Goal: Transaction & Acquisition: Book appointment/travel/reservation

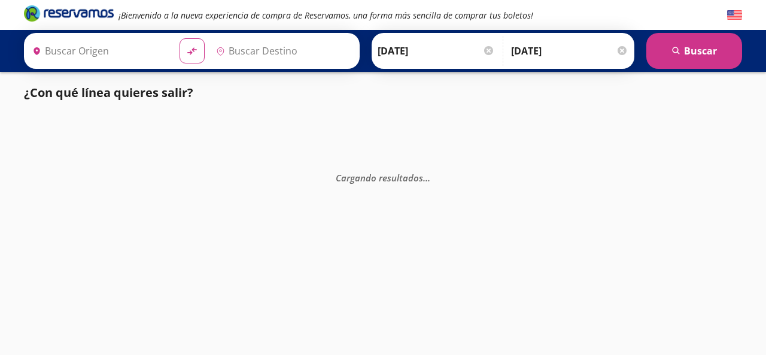
type input "[GEOGRAPHIC_DATA], [GEOGRAPHIC_DATA]"
type input "Uruapan, [GEOGRAPHIC_DATA]"
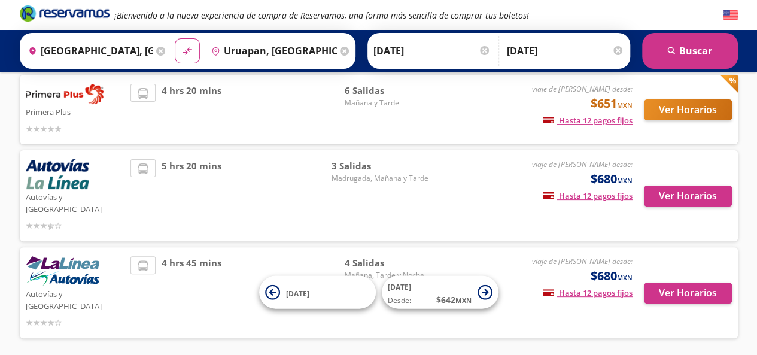
scroll to position [108, 0]
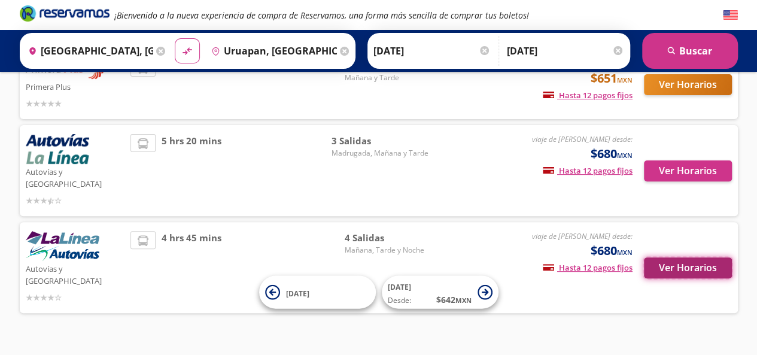
click at [686, 257] on button "Ver Horarios" at bounding box center [688, 267] width 88 height 21
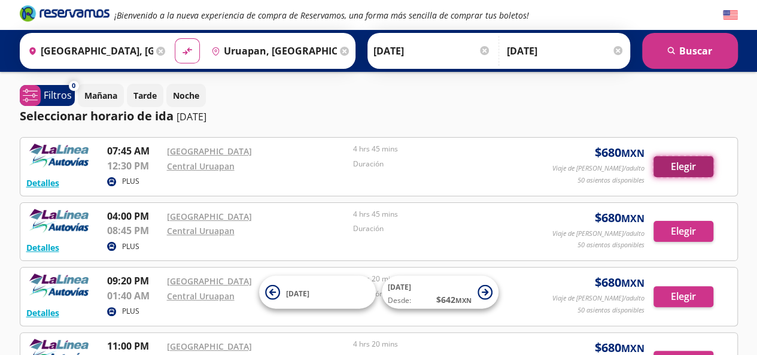
click at [678, 168] on button "Elegir" at bounding box center [684, 166] width 60 height 21
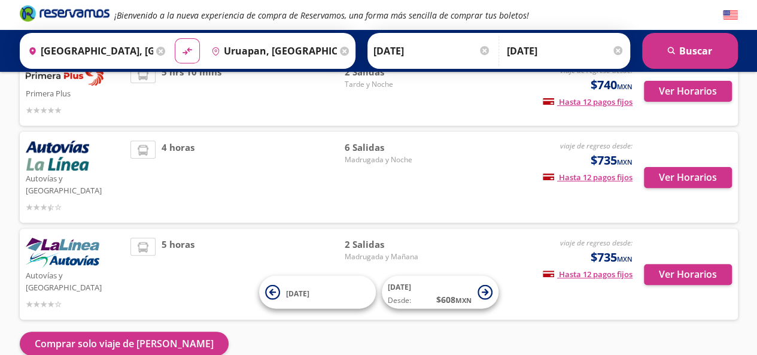
scroll to position [120, 0]
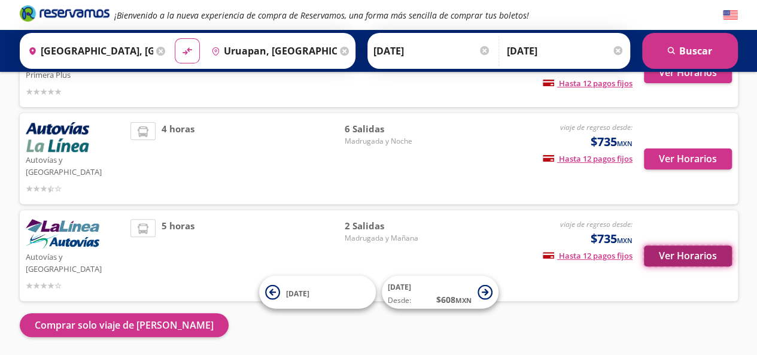
click at [670, 245] on button "Ver Horarios" at bounding box center [688, 255] width 88 height 21
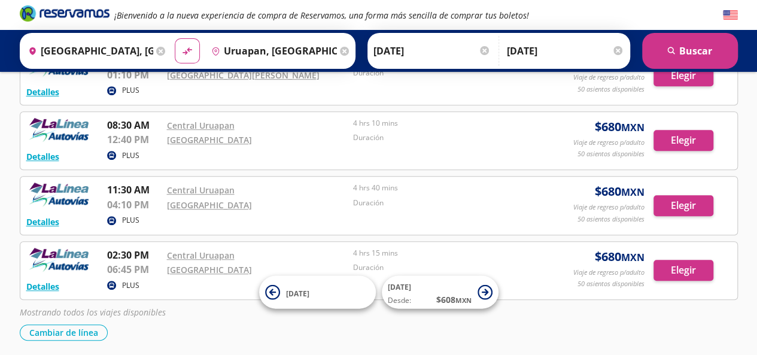
scroll to position [299, 0]
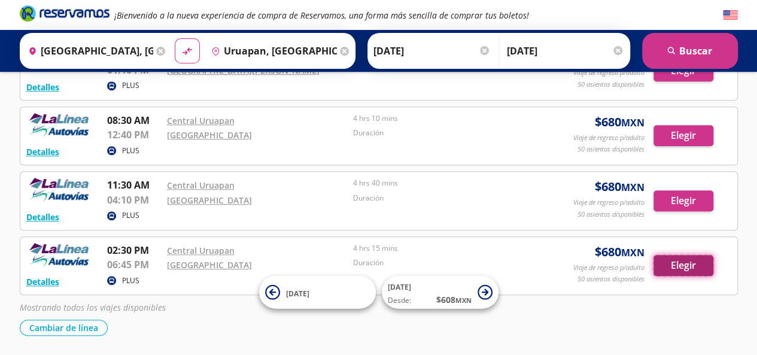
click at [683, 258] on button "Elegir" at bounding box center [684, 265] width 60 height 21
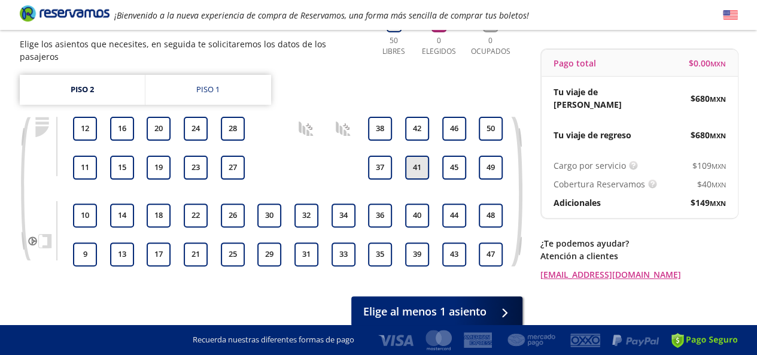
scroll to position [83, 0]
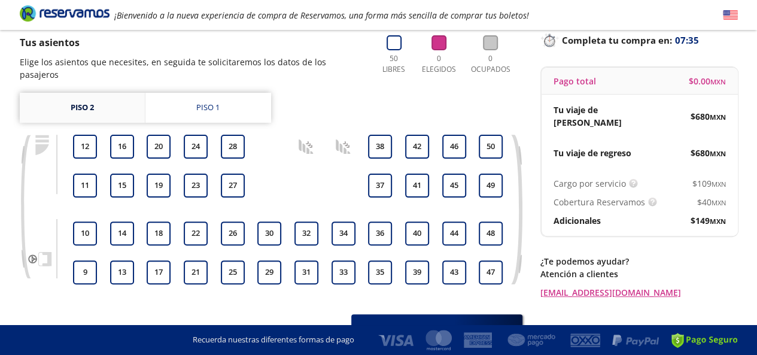
click at [93, 101] on link "Piso 2" at bounding box center [82, 108] width 125 height 30
click at [192, 95] on link "Piso 1" at bounding box center [208, 108] width 126 height 30
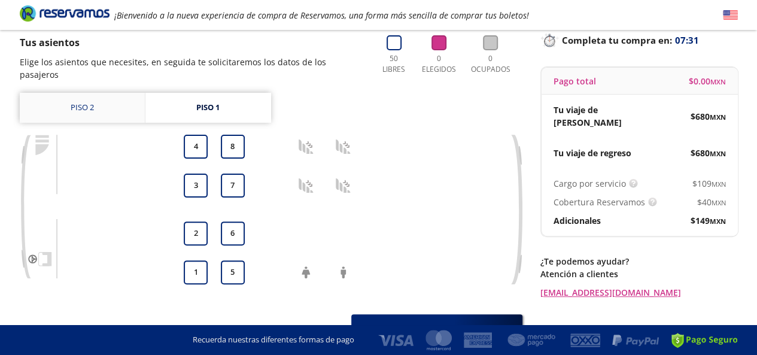
click at [103, 96] on link "Piso 2" at bounding box center [82, 108] width 125 height 30
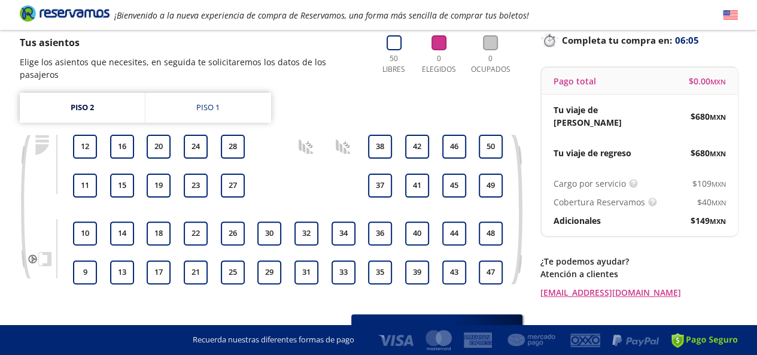
scroll to position [142, 0]
